Goal: Entertainment & Leisure: Consume media (video, audio)

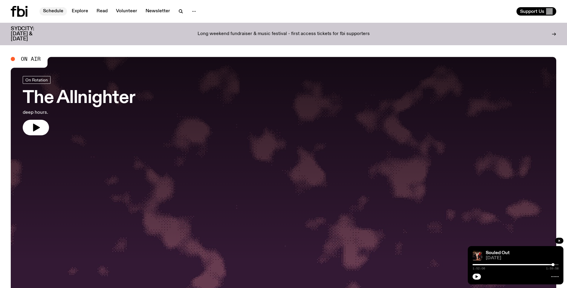
click at [61, 9] on link "Schedule" at bounding box center [52, 11] width 27 height 8
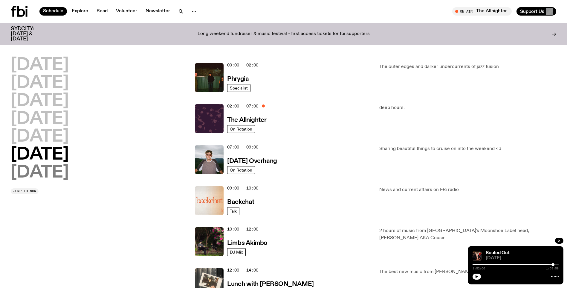
click at [46, 169] on h2 "[DATE]" at bounding box center [40, 172] width 58 height 17
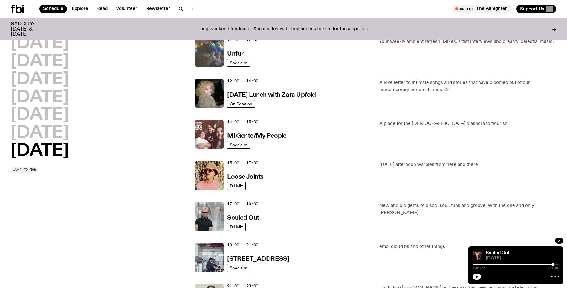
scroll to position [256, 0]
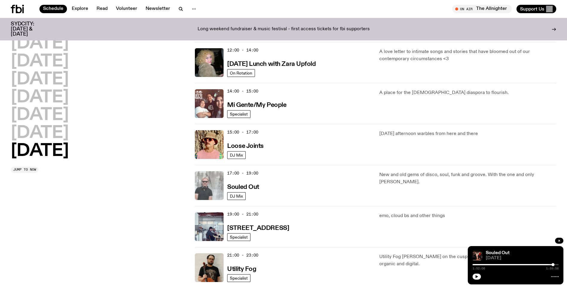
click at [210, 182] on img at bounding box center [209, 185] width 29 height 29
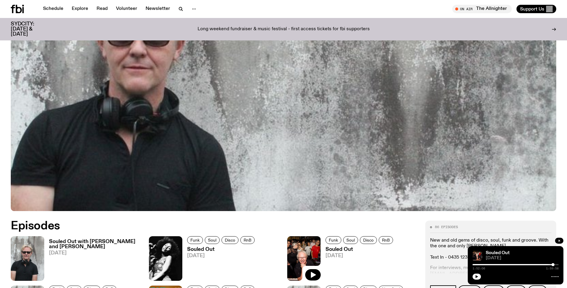
scroll to position [266, 0]
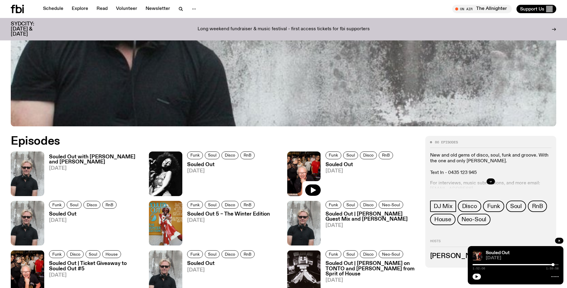
click at [75, 161] on h3 "Souled Out with [PERSON_NAME] and [PERSON_NAME]" at bounding box center [95, 159] width 93 height 10
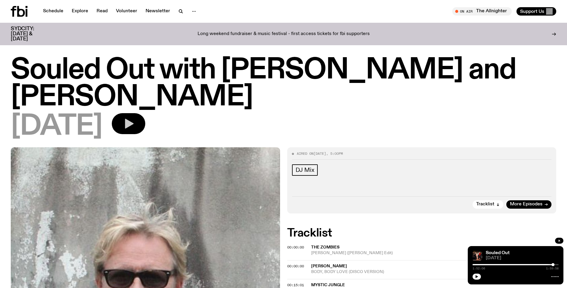
click at [134, 124] on icon "button" at bounding box center [129, 124] width 9 height 10
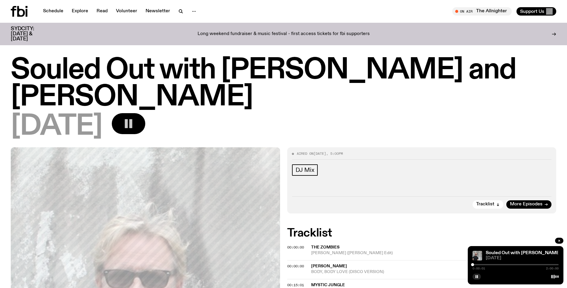
click at [469, 112] on div "Souled Out with [PERSON_NAME] and [PERSON_NAME] [DATE]" at bounding box center [283, 98] width 545 height 83
